Goal: Task Accomplishment & Management: Use online tool/utility

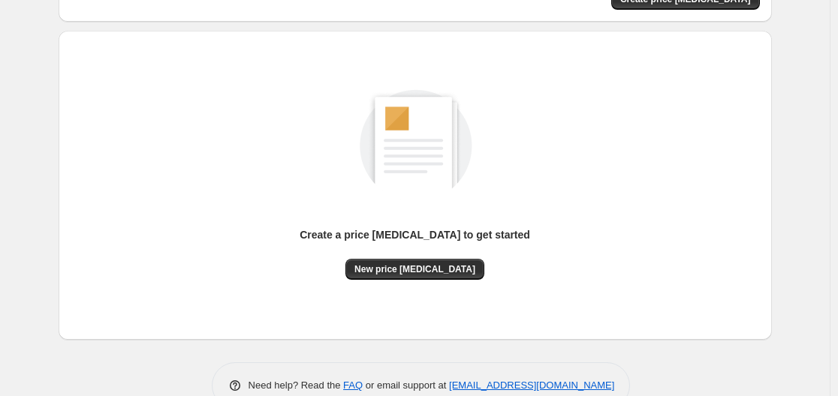
scroll to position [166, 0]
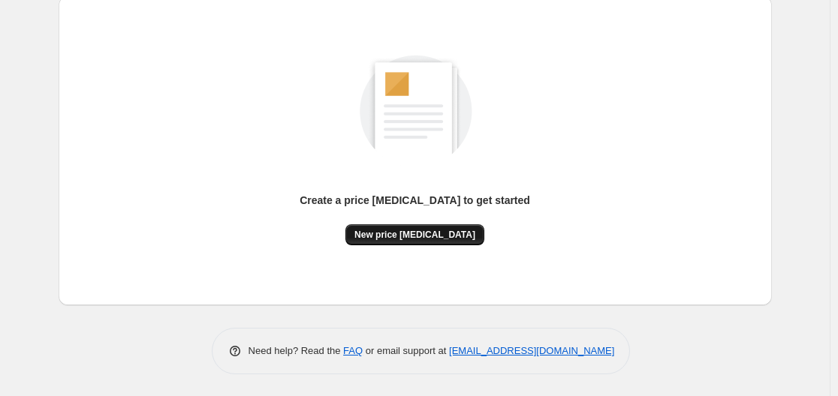
click at [381, 239] on span "New price [MEDICAL_DATA]" at bounding box center [414, 235] width 121 height 12
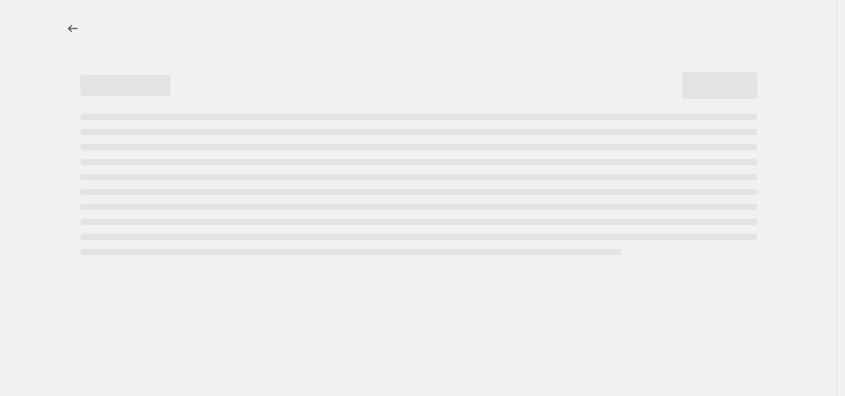
select select "percentage"
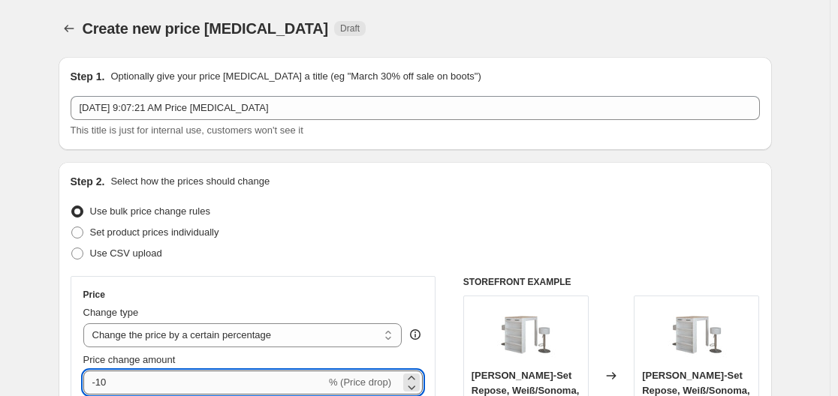
click at [179, 379] on input "-10" at bounding box center [204, 383] width 242 height 24
type input "-1"
type input "-30"
click at [444, 180] on div "Step 2. Select how the prices should change" at bounding box center [415, 181] width 689 height 15
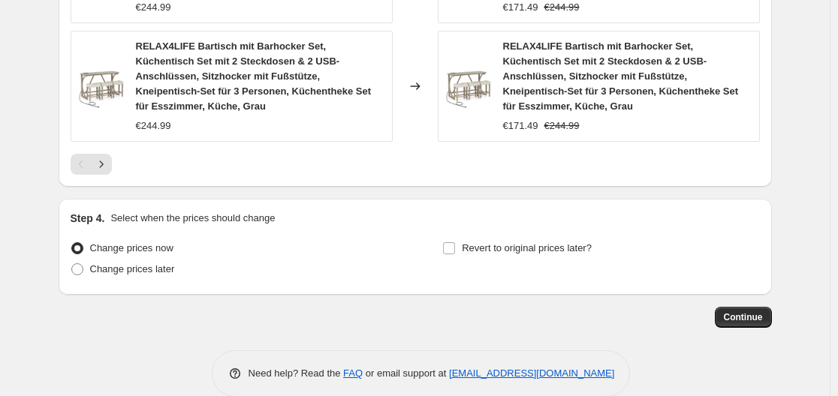
scroll to position [1204, 0]
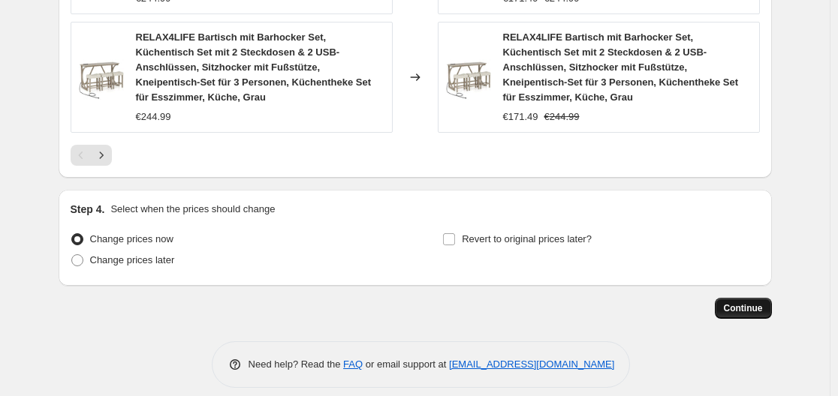
click at [739, 302] on span "Continue" at bounding box center [743, 308] width 39 height 12
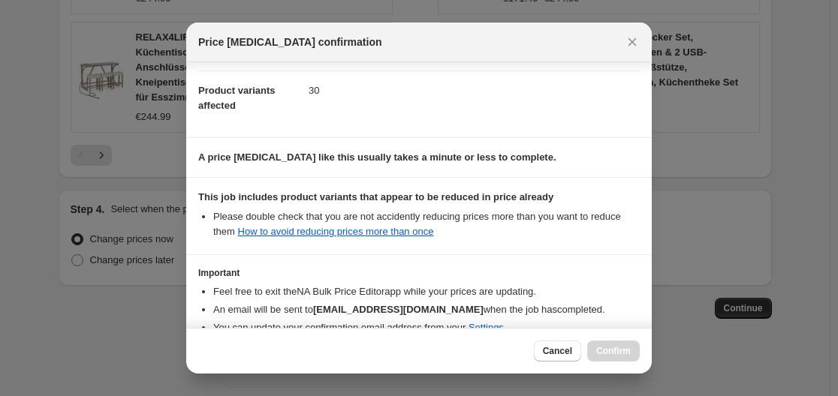
scroll to position [236, 0]
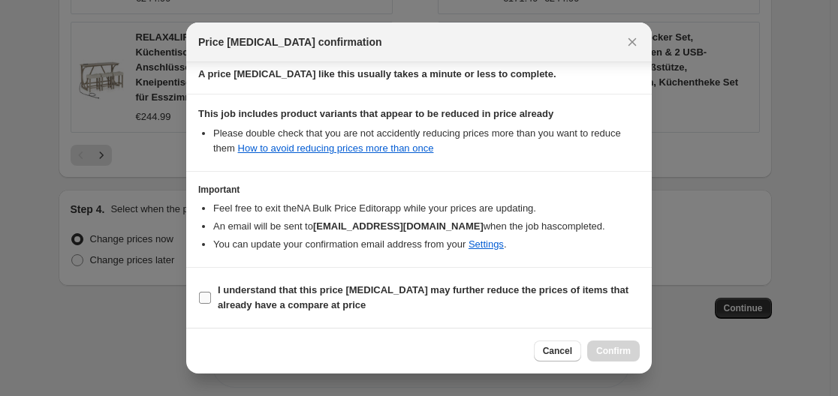
click at [327, 292] on b "I understand that this price [MEDICAL_DATA] may further reduce the prices of it…" at bounding box center [423, 297] width 411 height 26
click at [211, 292] on input "I understand that this price [MEDICAL_DATA] may further reduce the prices of it…" at bounding box center [205, 298] width 12 height 12
checkbox input "true"
click at [602, 351] on span "Confirm" at bounding box center [613, 351] width 35 height 12
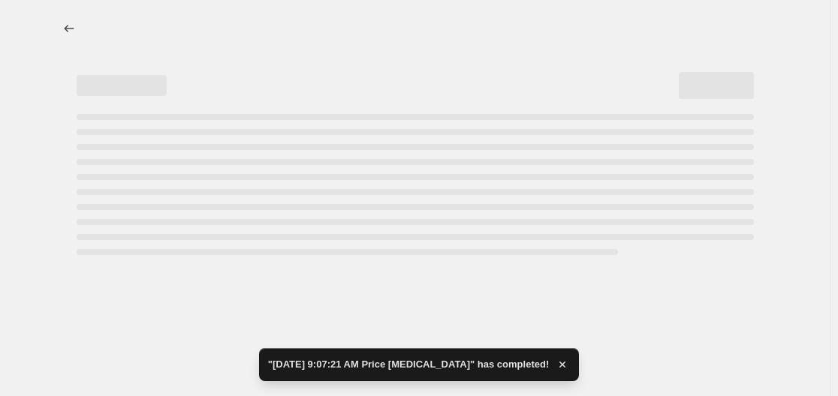
select select "percentage"
